Goal: Task Accomplishment & Management: Manage account settings

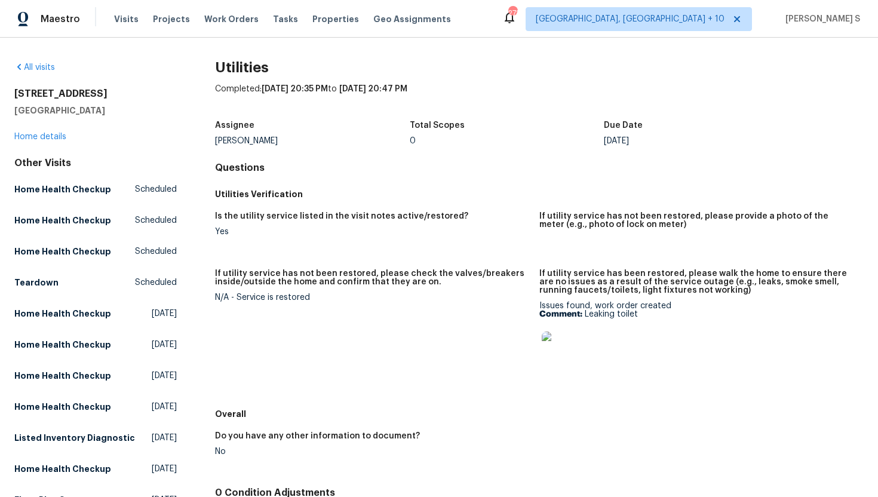
scroll to position [253, 0]
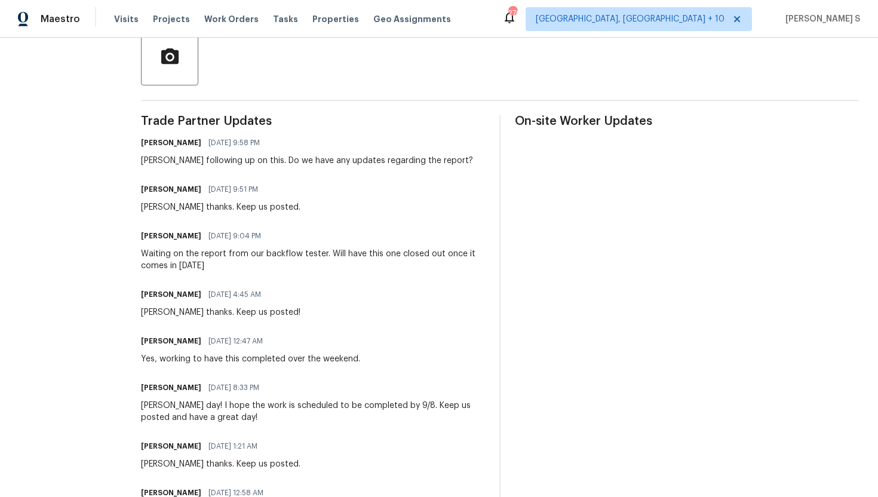
scroll to position [287, 0]
